Goal: Communication & Community: Answer question/provide support

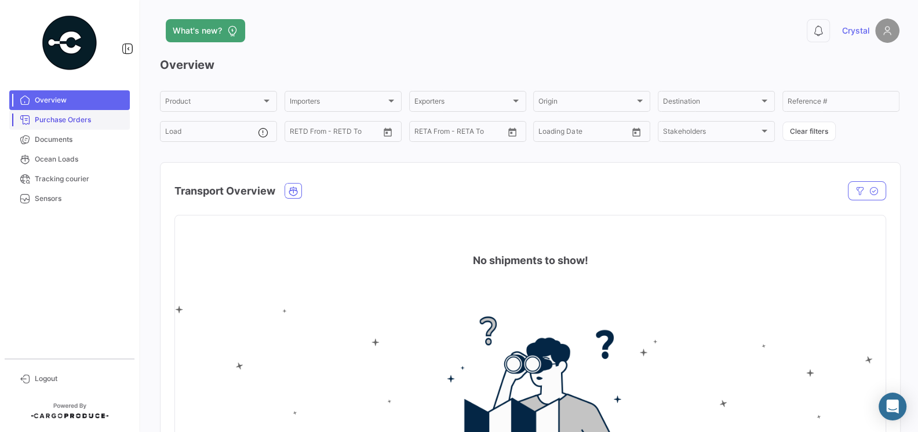
click at [57, 118] on span "Purchase Orders" at bounding box center [80, 120] width 90 height 10
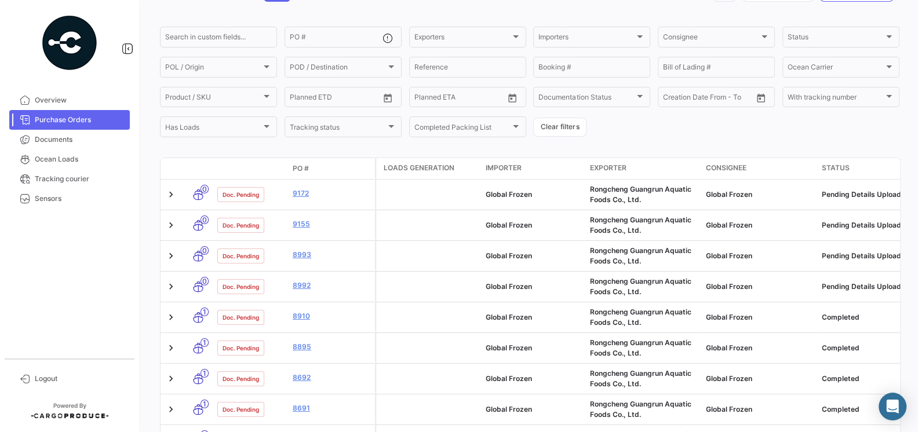
scroll to position [80, 0]
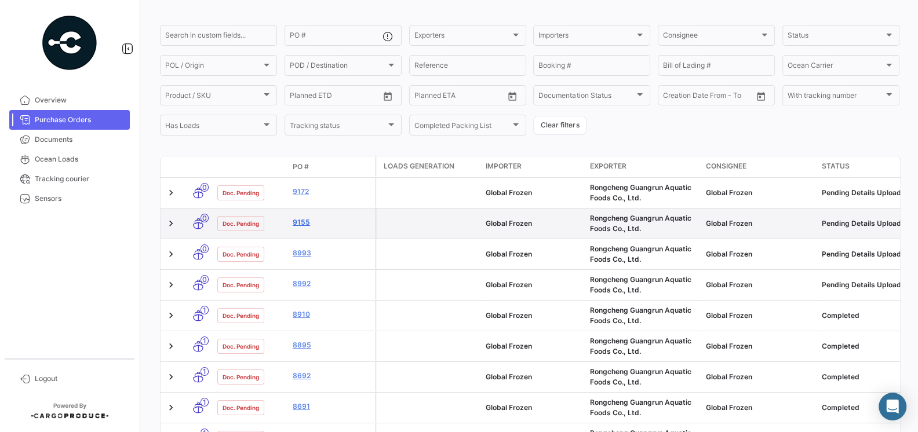
click at [303, 226] on link "9155" at bounding box center [332, 222] width 78 height 10
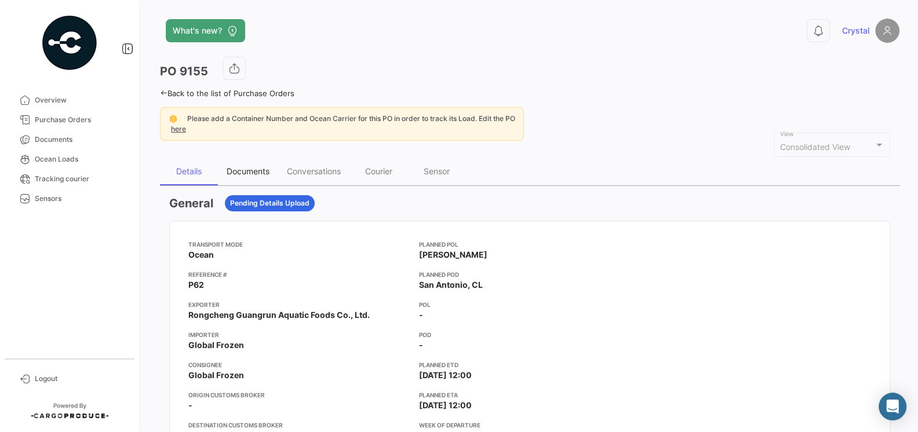
click at [239, 162] on div "Documents" at bounding box center [248, 172] width 60 height 28
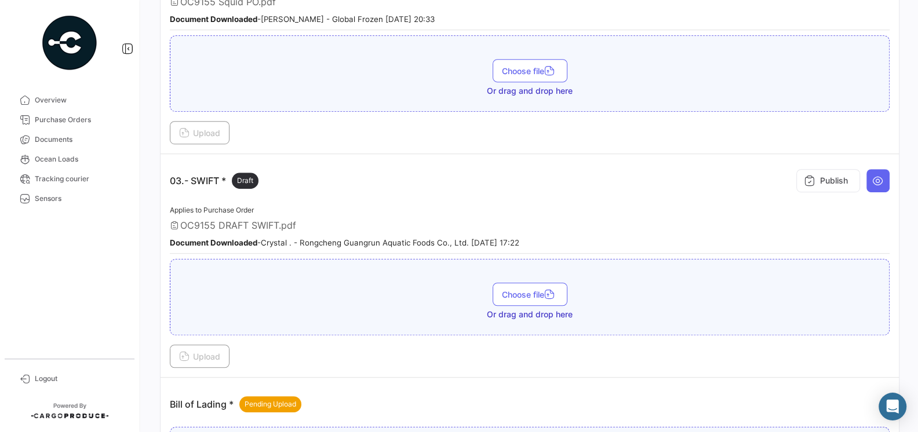
scroll to position [636, 0]
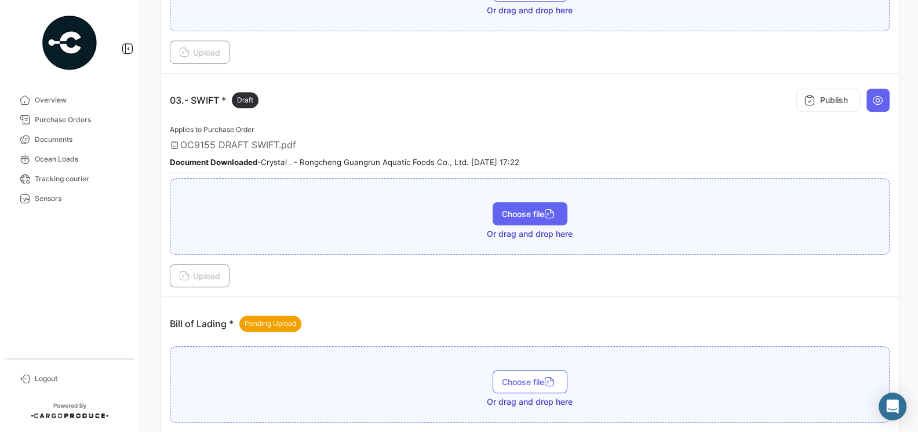
click at [535, 209] on span "Choose file" at bounding box center [530, 214] width 56 height 10
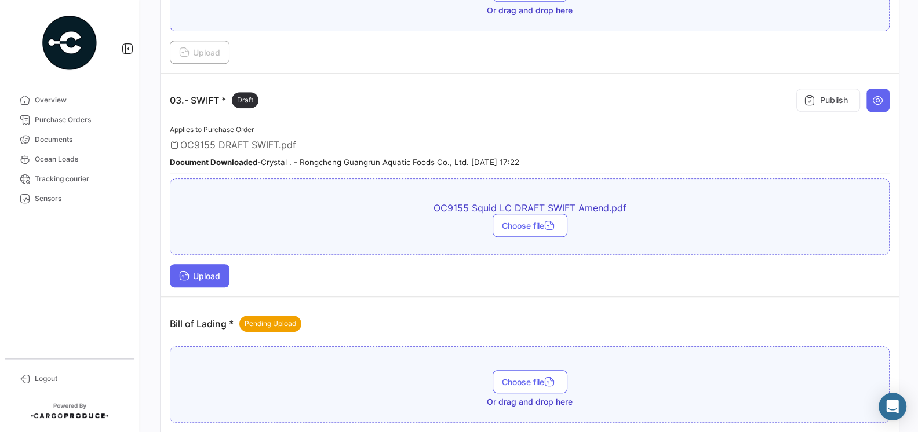
click at [208, 271] on span "Upload" at bounding box center [199, 276] width 41 height 10
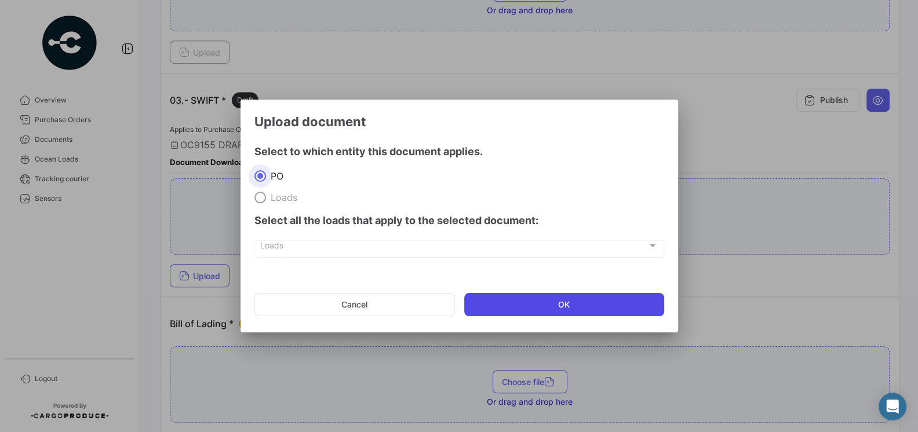
click at [535, 301] on button "OK" at bounding box center [564, 304] width 200 height 23
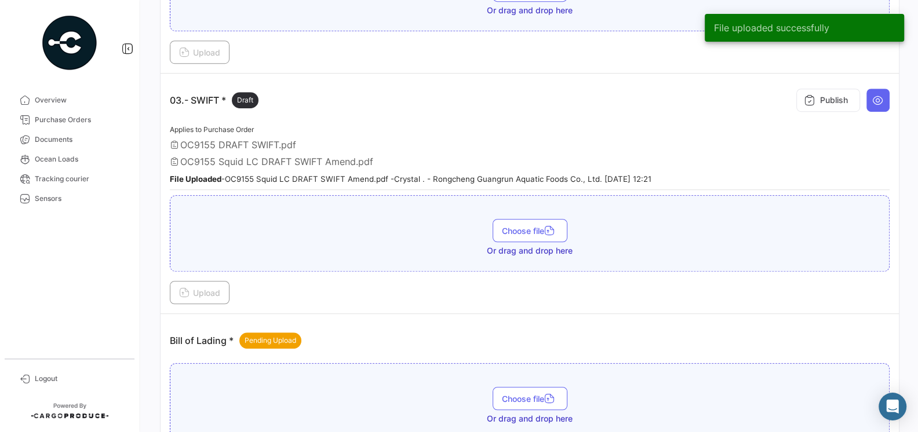
click at [363, 156] on span "OC9155 Squid LC DRAFT SWIFT Amend.pdf" at bounding box center [276, 162] width 193 height 12
click at [878, 102] on button at bounding box center [877, 100] width 23 height 23
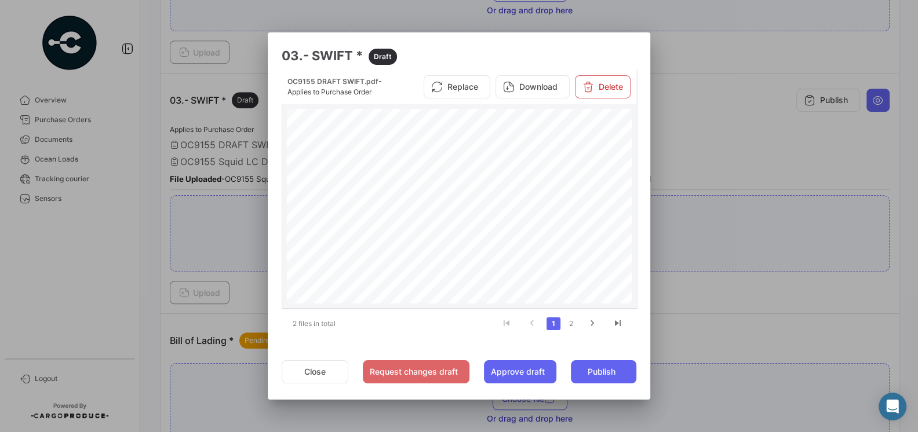
click at [550, 239] on div "S.W.I.F.T ERRORS AND MESSAGES FOR I031612000 [DATE] 17:37 {1:F01BECHCLRMAXXX000…" at bounding box center [460, 332] width 346 height 447
click at [570, 324] on link "2" at bounding box center [571, 323] width 14 height 13
click at [707, 137] on div at bounding box center [459, 216] width 918 height 432
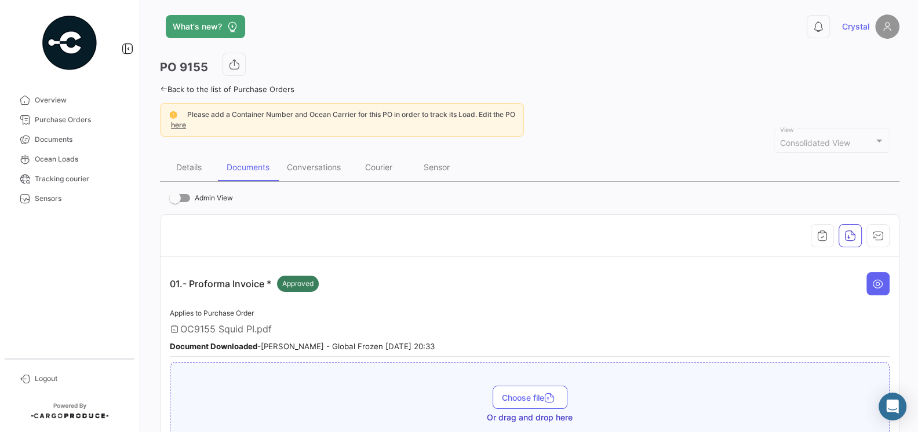
scroll to position [0, 0]
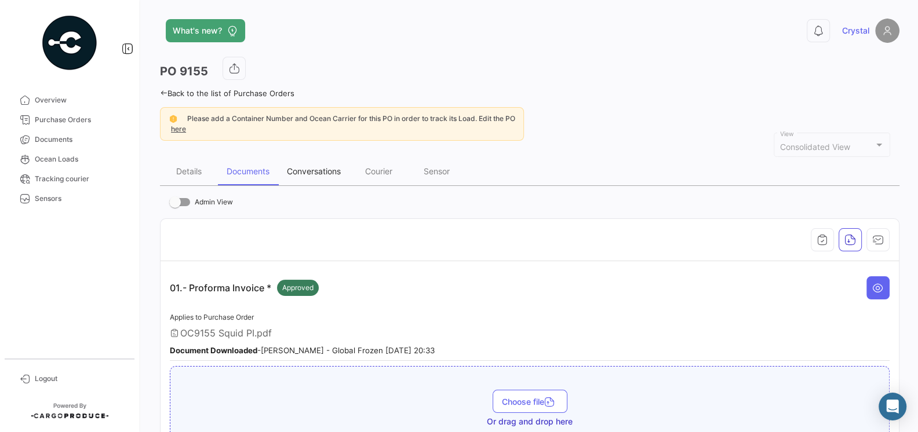
click at [302, 176] on div "Conversations" at bounding box center [313, 172] width 71 height 28
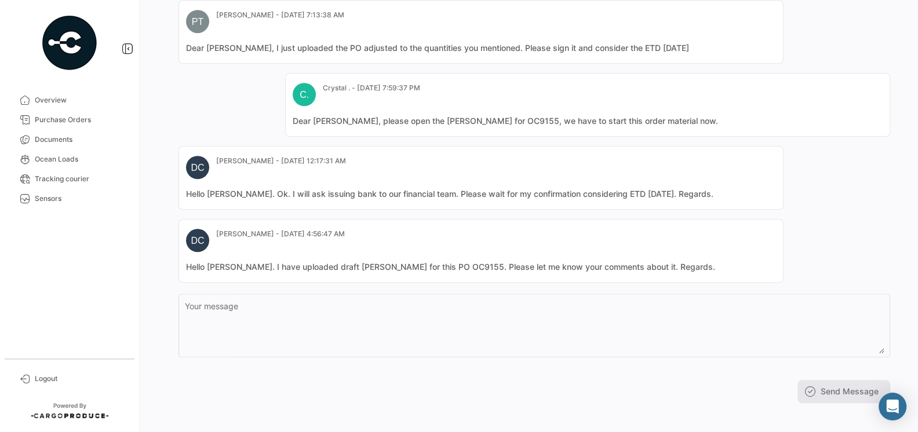
scroll to position [771, 0]
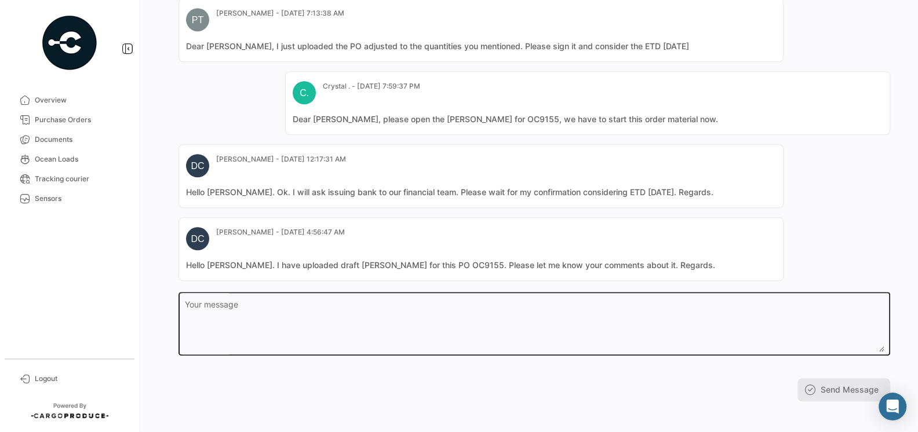
click at [338, 310] on textarea "Your message" at bounding box center [534, 326] width 699 height 51
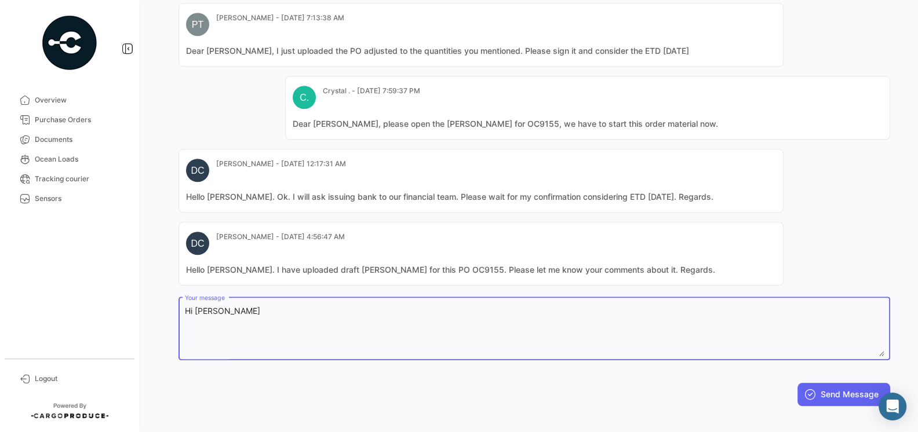
scroll to position [764, 0]
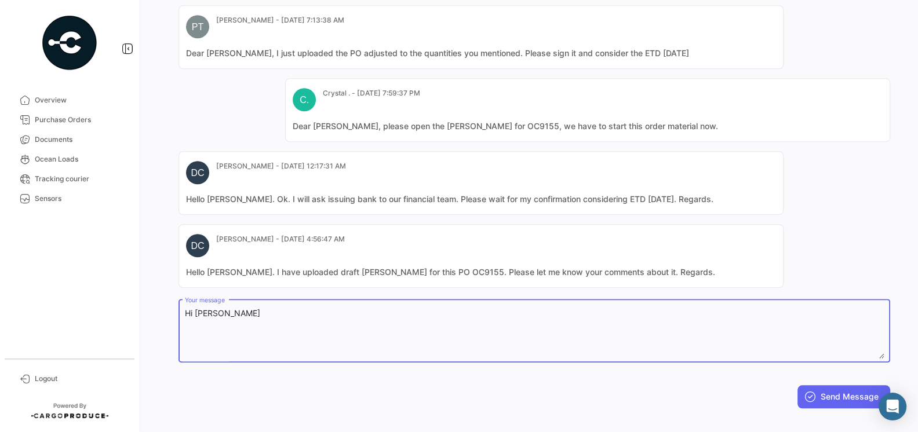
click at [194, 312] on textarea "Hi [PERSON_NAME]" at bounding box center [534, 333] width 699 height 51
click at [192, 308] on textarea "Hi [PERSON_NAME]" at bounding box center [534, 333] width 699 height 51
click at [267, 312] on textarea "Hello [PERSON_NAME]" at bounding box center [534, 333] width 699 height 51
click at [392, 308] on textarea "Hello [PERSON_NAME],the lc draft of OC9155 have slgiht" at bounding box center [534, 333] width 699 height 51
click at [385, 308] on textarea "Hello [PERSON_NAME],the lc draft of OC9155 have slgiht" at bounding box center [534, 333] width 699 height 51
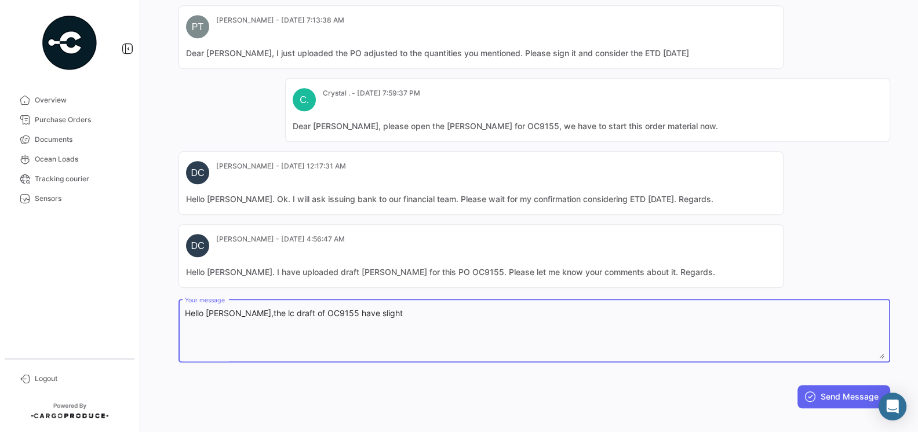
click at [407, 311] on textarea "Hello [PERSON_NAME],the lc draft of OC9155 have slight" at bounding box center [534, 333] width 699 height 51
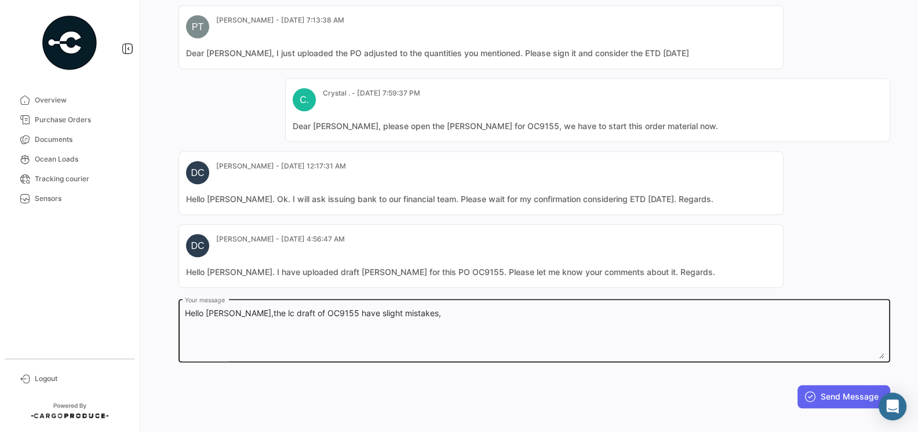
click at [459, 312] on textarea "Hello [PERSON_NAME],the lc draft of OC9155 have slight mistakes," at bounding box center [534, 333] width 699 height 51
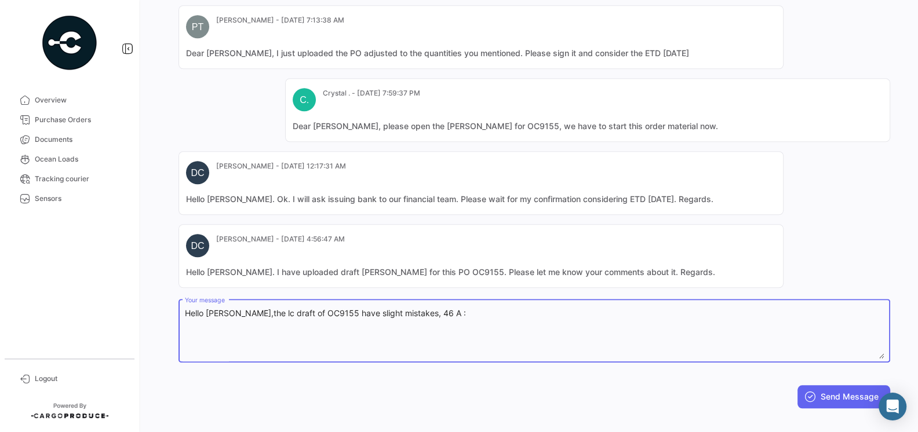
paste textarea "1 Original and1 Copy HEALTHCERTIFICATE"
click at [467, 308] on textarea "Hello [PERSON_NAME],the lc draft of OC9155 have slight mistakes, 46 A : 1 Origi…" at bounding box center [534, 333] width 699 height 51
click at [649, 308] on textarea "Hello [PERSON_NAME],the lc draft of OC9155 have slight mistakes, 46 A : +01 Ori…" at bounding box center [534, 333] width 699 height 51
click at [587, 309] on textarea "Hello [PERSON_NAME],the lc draft of OC9155 have slight mistakes, 46 A : +01 Ori…" at bounding box center [534, 333] width 699 height 51
click at [649, 308] on textarea "Hello [PERSON_NAME],the lc draft of OC9155 have slight mistakes, 46 A : +01 Ori…" at bounding box center [534, 333] width 699 height 51
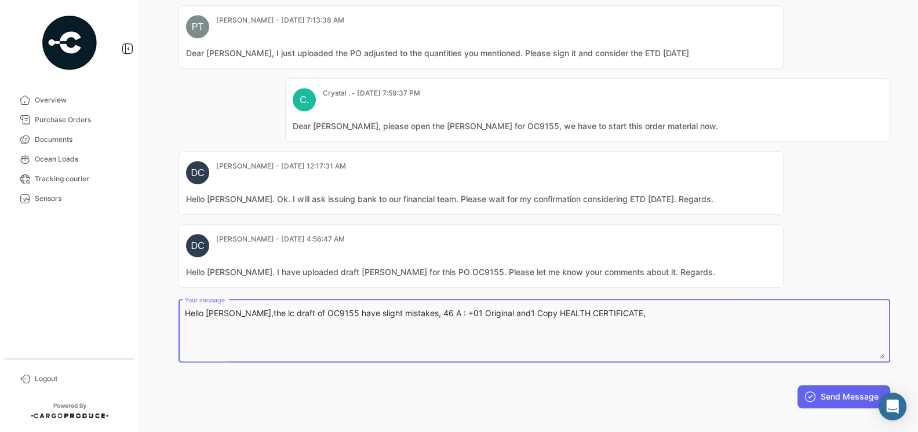
drag, startPoint x: 649, startPoint y: 308, endPoint x: 466, endPoint y: 309, distance: 183.1
click at [466, 309] on textarea "Hello [PERSON_NAME],the lc draft of OC9155 have slight mistakes, 46 A : +01 Ori…" at bounding box center [534, 333] width 699 height 51
click at [654, 308] on textarea "Hello [PERSON_NAME],the lc draft of OC9155 have slight mistakes, 46 A : +01 Ori…" at bounding box center [534, 333] width 699 height 51
paste textarea "+01 Original and1 Copy HEALTH CERTIFICATE,"
click at [480, 308] on textarea "Hello [PERSON_NAME],the lc draft of OC9155 have slight mistakes, 46 A : +01 Ori…" at bounding box center [534, 333] width 699 height 51
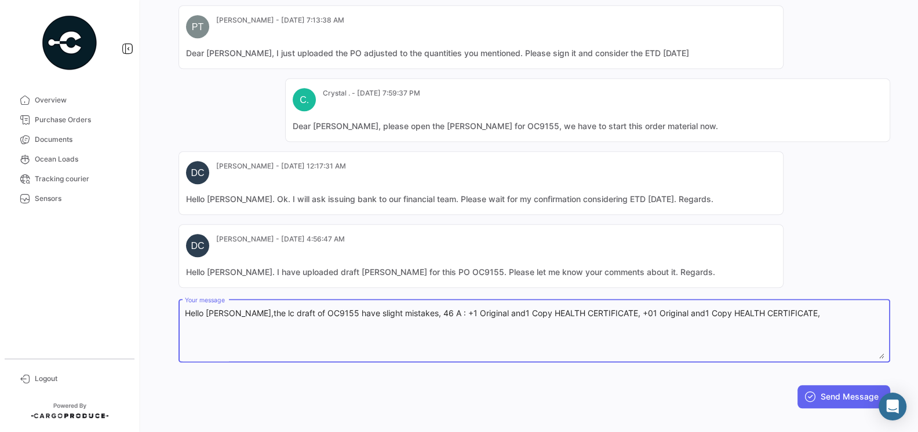
click at [826, 309] on textarea "Hello [PERSON_NAME],the lc draft of OC9155 have slight mistakes, 46 A : +1 Orig…" at bounding box center [534, 333] width 699 height 51
paste textarea "1 Original and1 Copy CERTIFICATE OF LEGAL ORIGIN"
click at [820, 308] on textarea "Hello [PERSON_NAME],the lc draft of OC9155 have slight mistakes, 46 A : +1 Orig…" at bounding box center [534, 333] width 699 height 51
click at [331, 320] on textarea "Hello [PERSON_NAME],the lc draft of OC9155 have slight mistakes, 46 A : +1 Orig…" at bounding box center [534, 333] width 699 height 51
click at [269, 310] on textarea "Hello [PERSON_NAME],the lc draft of OC9155 have slight mistakes, 46 A : +1 Orig…" at bounding box center [534, 333] width 699 height 51
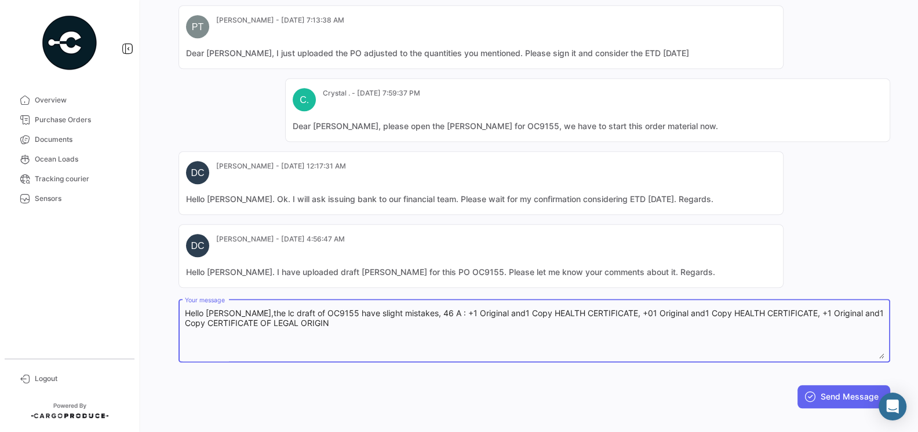
click at [272, 309] on textarea "Hello [PERSON_NAME],the lc draft of OC9155 have slight mistakes, 46 A : +1 Orig…" at bounding box center [534, 333] width 699 height 51
click at [333, 317] on textarea "Hello [PERSON_NAME], the lc draft of OC9155 have slight mistakes, 46 A : +1 Ori…" at bounding box center [534, 333] width 699 height 51
paste textarea "+ BENEFICIARY ACCOUNT: 37050170700100000582"
click at [620, 320] on textarea "Hello [PERSON_NAME], the lc draft of OC9155 have slight mistakes, 46 A : +1 Ori…" at bounding box center [534, 333] width 699 height 51
click at [389, 317] on textarea "Hello [PERSON_NAME], the lc draft of OC9155 have slight mistakes, 46 A : +1 Ori…" at bounding box center [534, 333] width 699 height 51
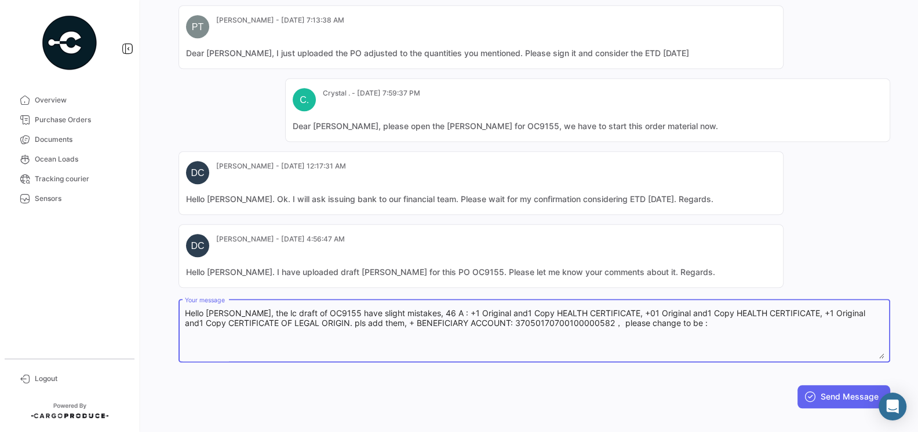
drag, startPoint x: 389, startPoint y: 317, endPoint x: 590, endPoint y: 315, distance: 201.6
click at [590, 315] on textarea "Hello [PERSON_NAME], the lc draft of OC9155 have slight mistakes, 46 A : +1 Ori…" at bounding box center [534, 333] width 699 height 51
click at [700, 317] on textarea "Hello [PERSON_NAME], the lc draft of OC9155 have slight mistakes, 46 A : +1 Ori…" at bounding box center [534, 333] width 699 height 51
paste textarea "+ BENEFICIARY ACCOUNT: 37050170700100000582"
click at [677, 320] on textarea "Hello [PERSON_NAME], the lc draft of OC9155 have slight mistakes, 46 A : +1 Ori…" at bounding box center [534, 333] width 699 height 51
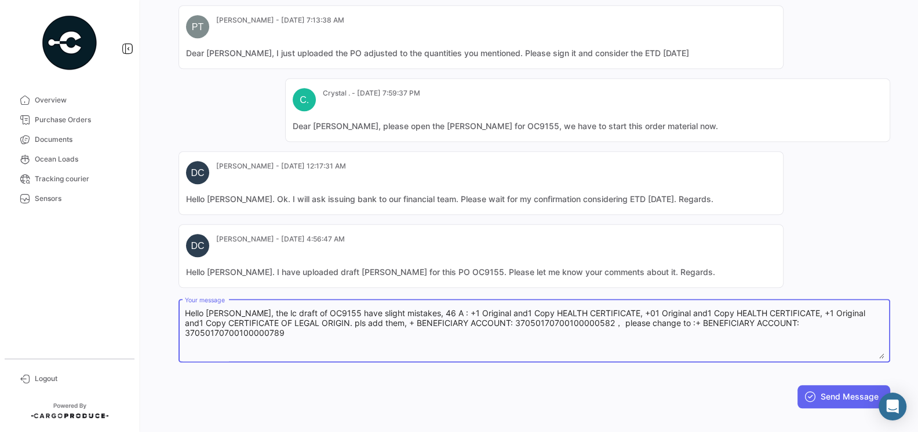
click at [589, 316] on textarea "Hello [PERSON_NAME], the lc draft of OC9155 have slight mistakes, 46 A : +1 Ori…" at bounding box center [534, 333] width 699 height 51
click at [401, 334] on textarea "Hello [PERSON_NAME], the lc draft of OC9155 have slight mistakes, 46 A : +1 Ori…" at bounding box center [534, 333] width 699 height 51
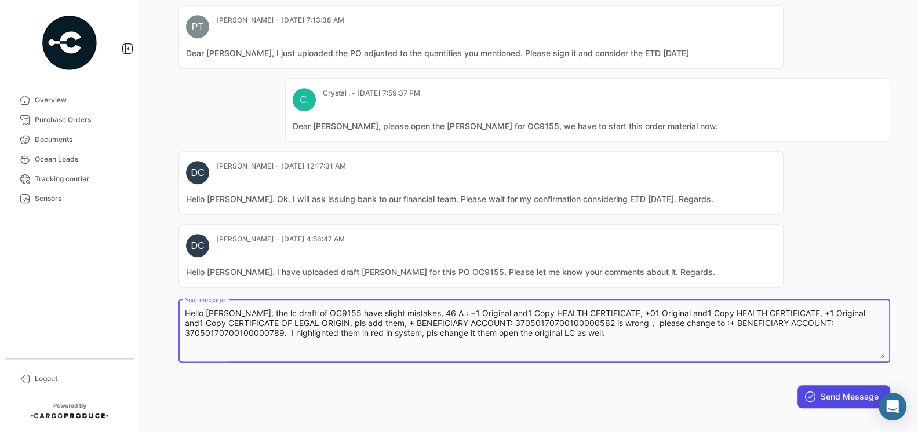
type textarea "Hello [PERSON_NAME], the lc draft of OC9155 have slight mistakes, 46 A : +1 Ori…"
click at [842, 396] on button "Send Message" at bounding box center [843, 396] width 93 height 23
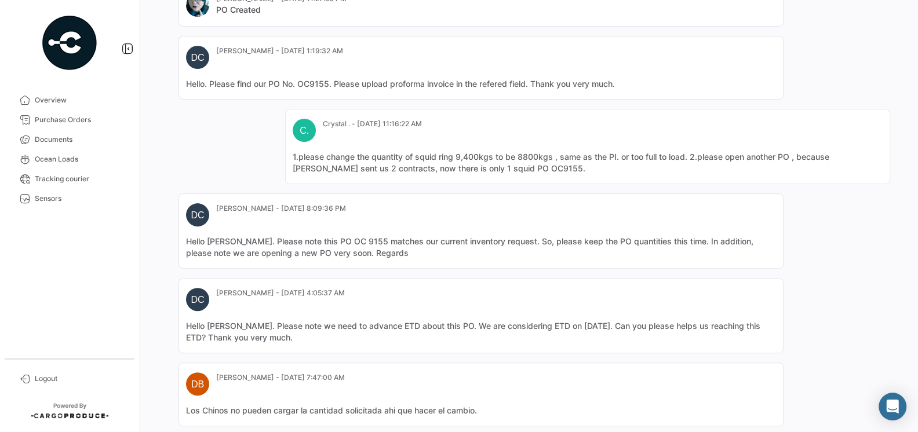
scroll to position [0, 0]
